Goal: Task Accomplishment & Management: Manage account settings

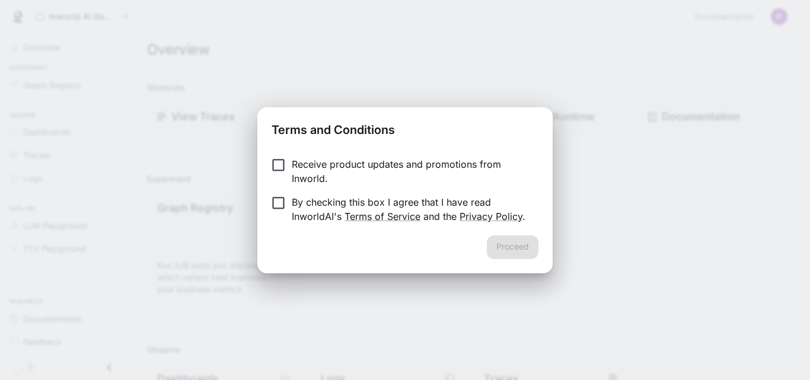
click at [318, 167] on p "Receive product updates and promotions from Inworld." at bounding box center [410, 171] width 237 height 28
click at [296, 202] on p "By checking this box I agree that I have read InworldAI's Terms of Service and …" at bounding box center [410, 209] width 237 height 28
click at [509, 243] on button "Proceed" at bounding box center [513, 247] width 52 height 24
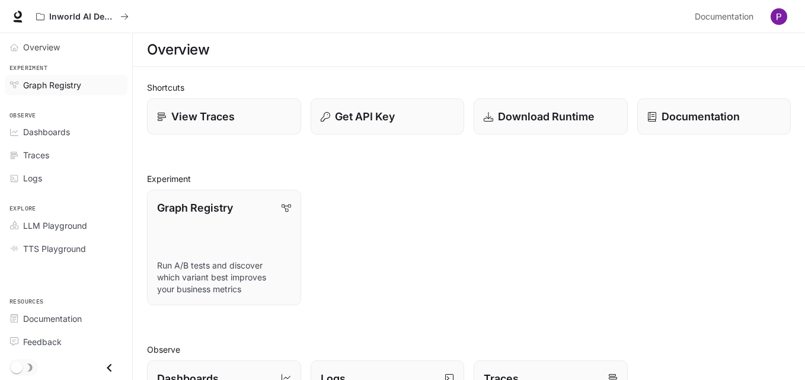
click at [58, 85] on span "Graph Registry" at bounding box center [52, 85] width 58 height 12
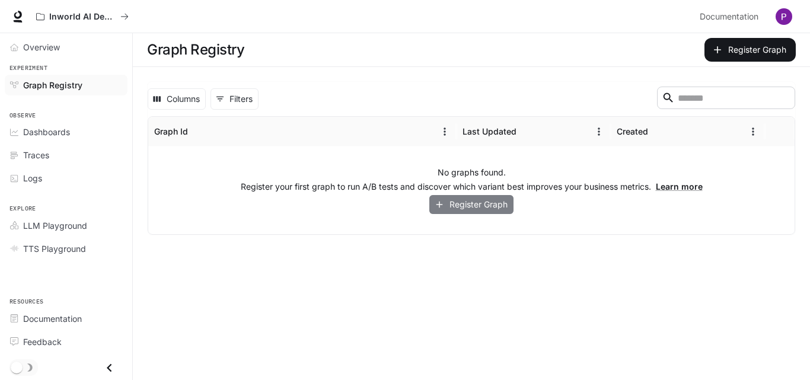
click at [445, 201] on button "Register Graph" at bounding box center [471, 205] width 84 height 20
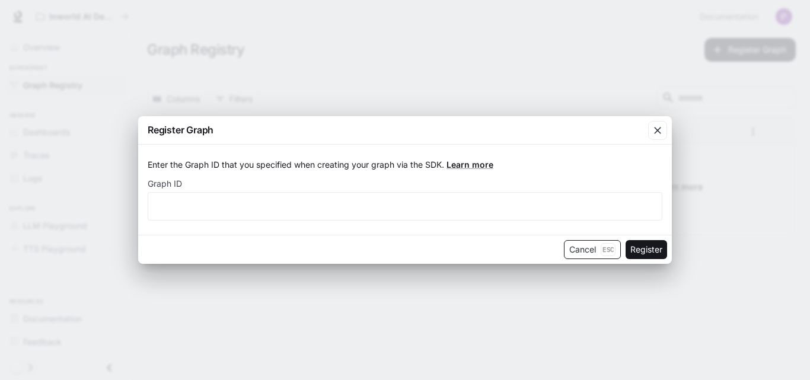
click at [579, 249] on button "Cancel Esc" at bounding box center [592, 249] width 57 height 19
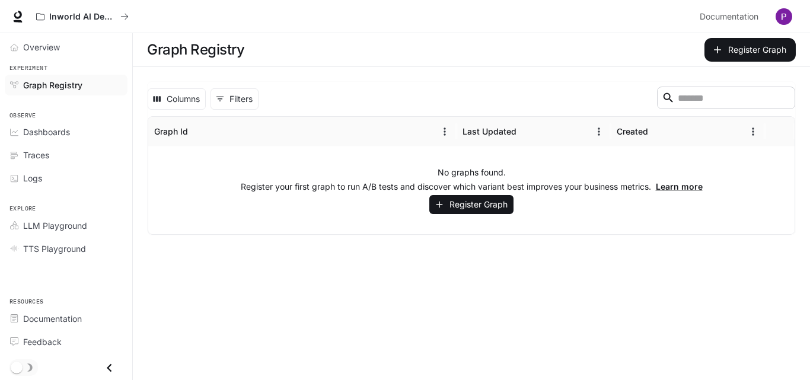
click at [788, 15] on img "button" at bounding box center [784, 16] width 17 height 17
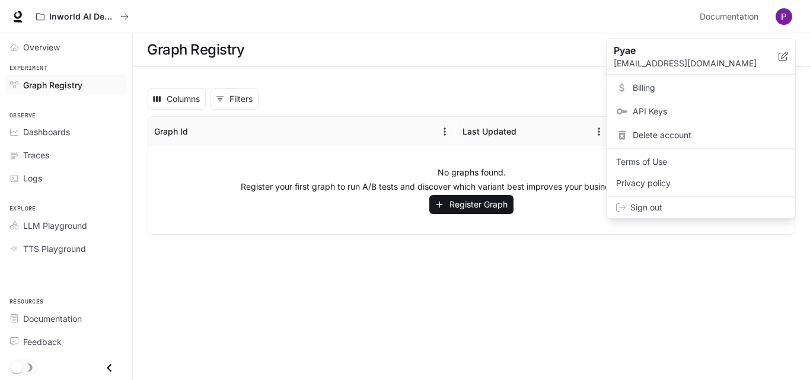
click at [502, 85] on div at bounding box center [405, 190] width 810 height 380
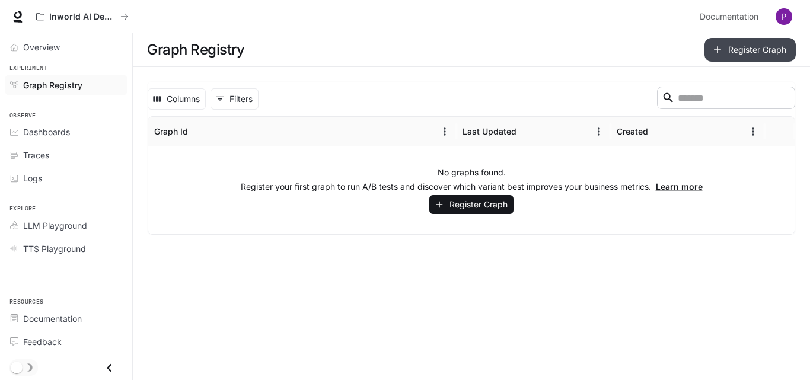
click at [717, 55] on icon "button" at bounding box center [718, 50] width 12 height 12
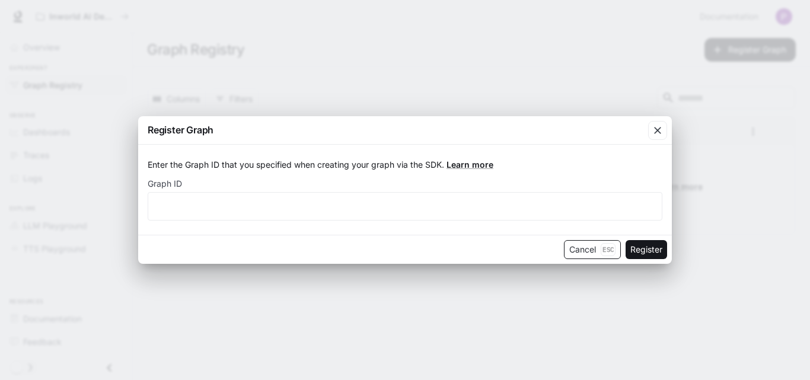
click at [575, 250] on button "Cancel Esc" at bounding box center [592, 249] width 57 height 19
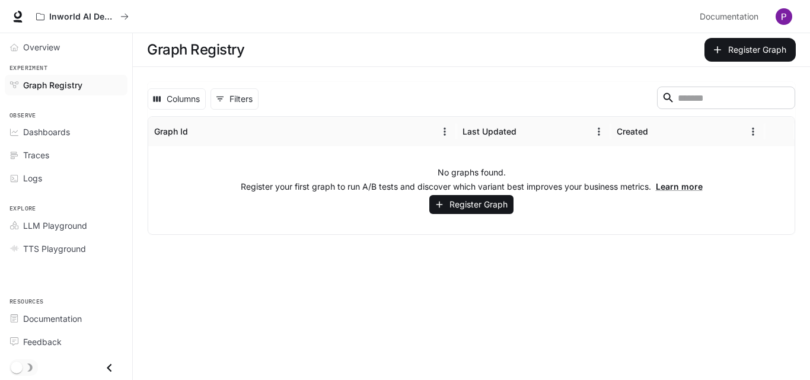
click at [783, 18] on img "button" at bounding box center [784, 16] width 17 height 17
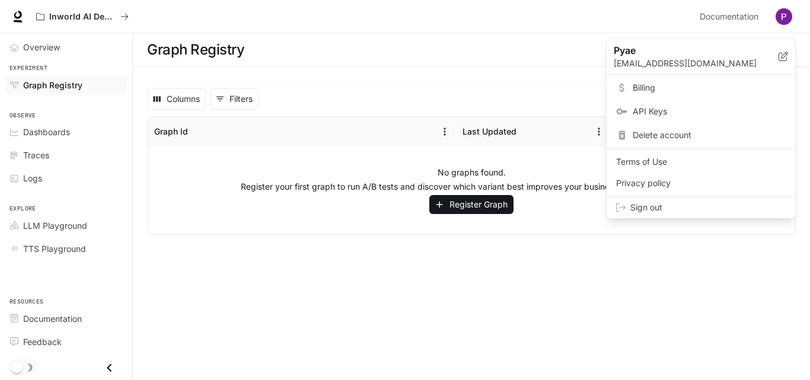
click at [645, 206] on span "Sign out" at bounding box center [707, 208] width 155 height 12
